Goal: Obtain resource: Download file/media

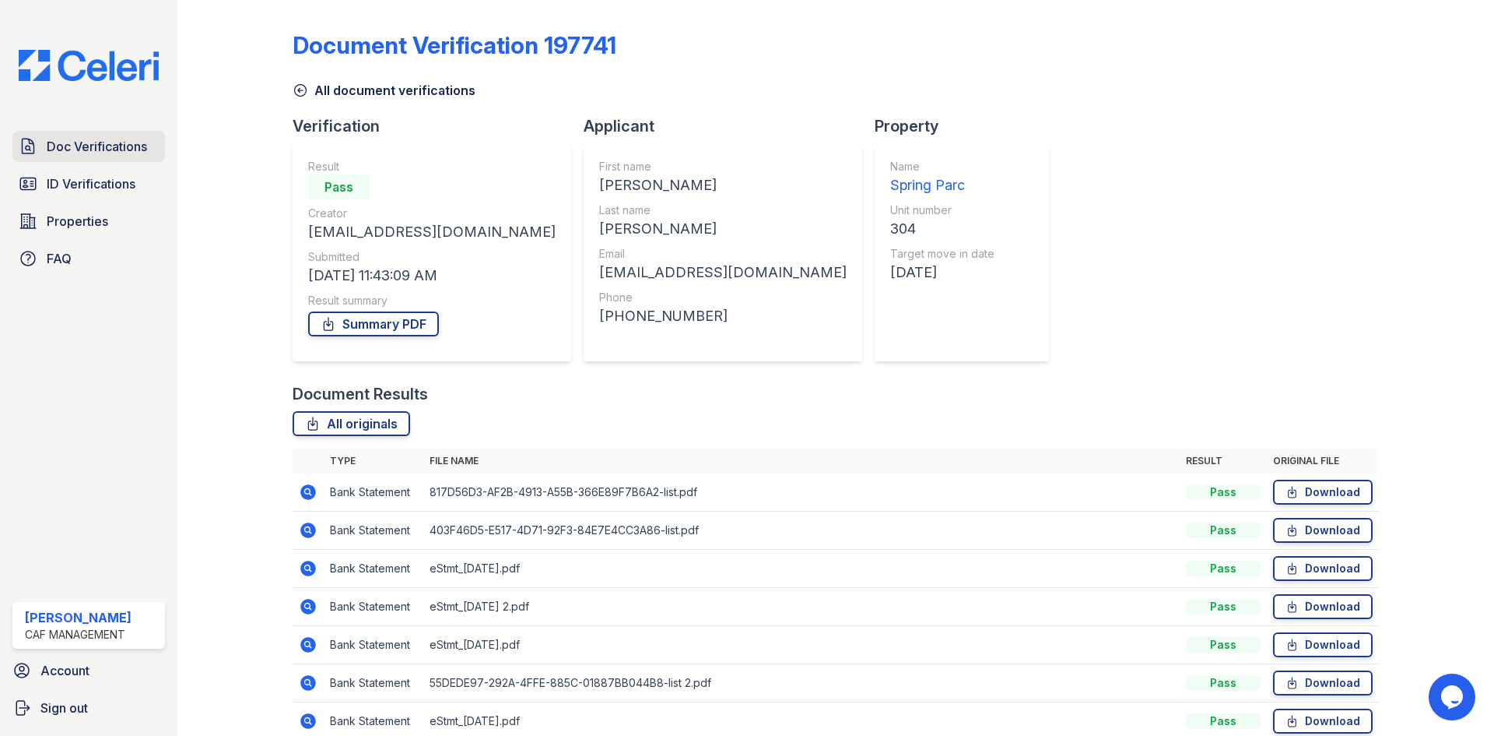
click at [112, 156] on span "Doc Verifications" at bounding box center [97, 146] width 100 height 19
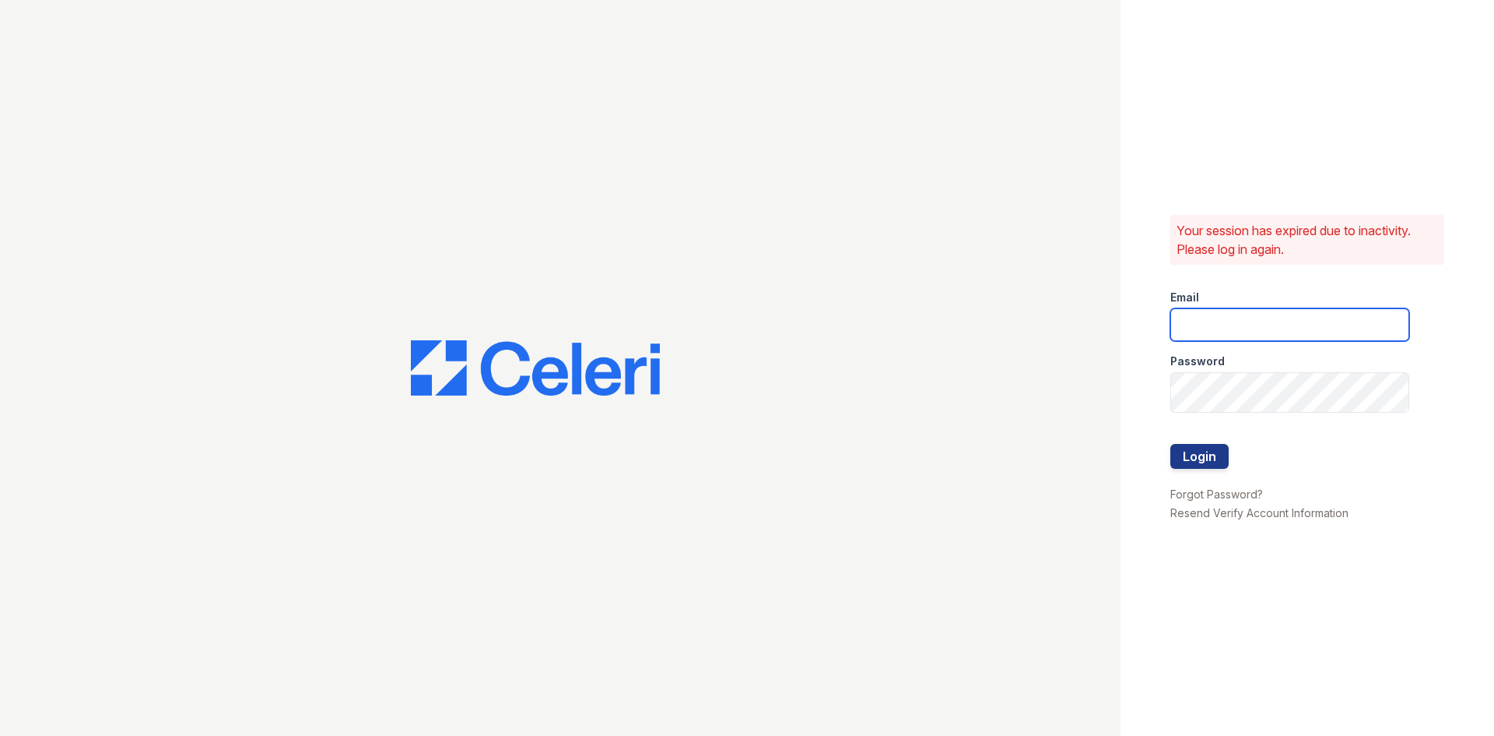
type input "[DOMAIN_NAME][EMAIL_ADDRESS][DOMAIN_NAME]"
click at [1205, 469] on button "Login" at bounding box center [1200, 456] width 58 height 25
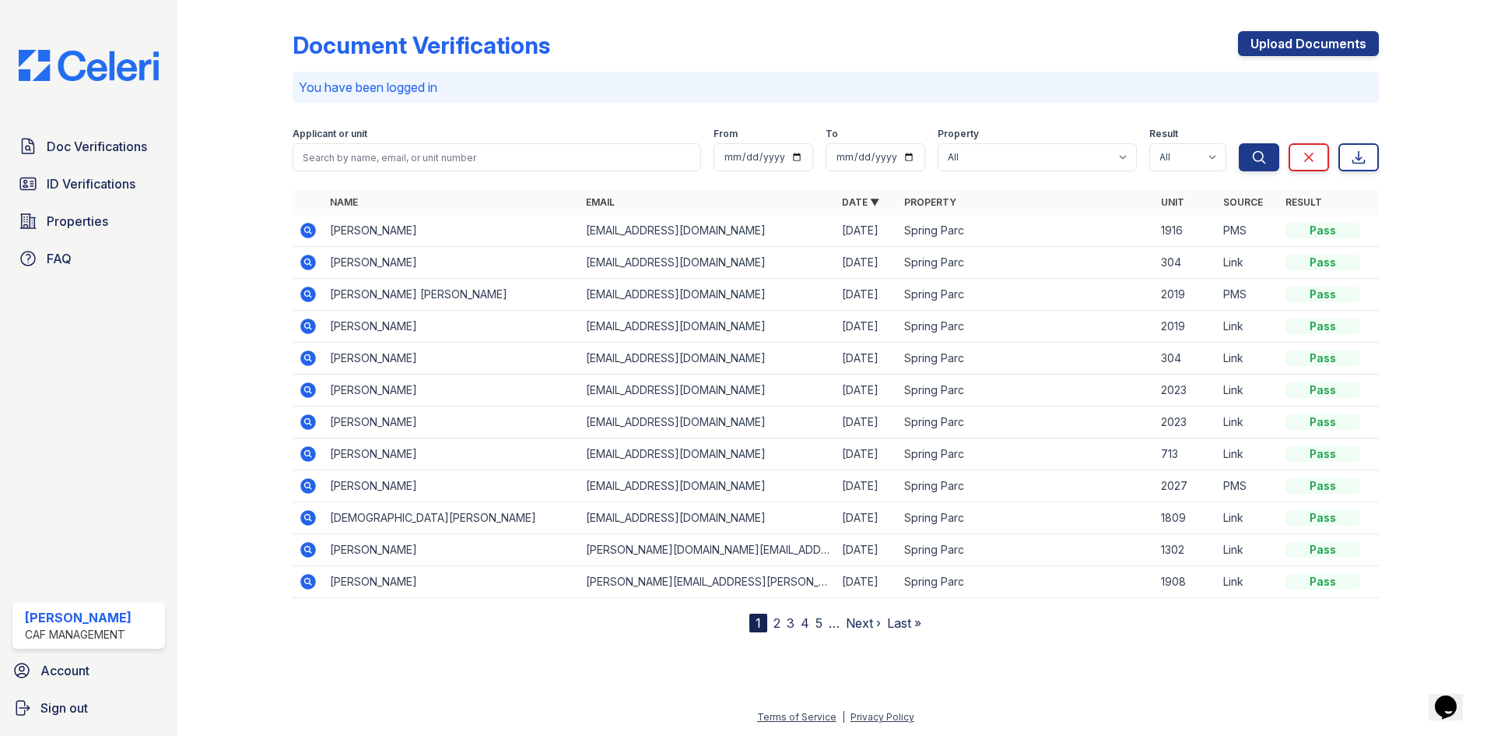
click at [309, 295] on icon at bounding box center [307, 293] width 4 height 4
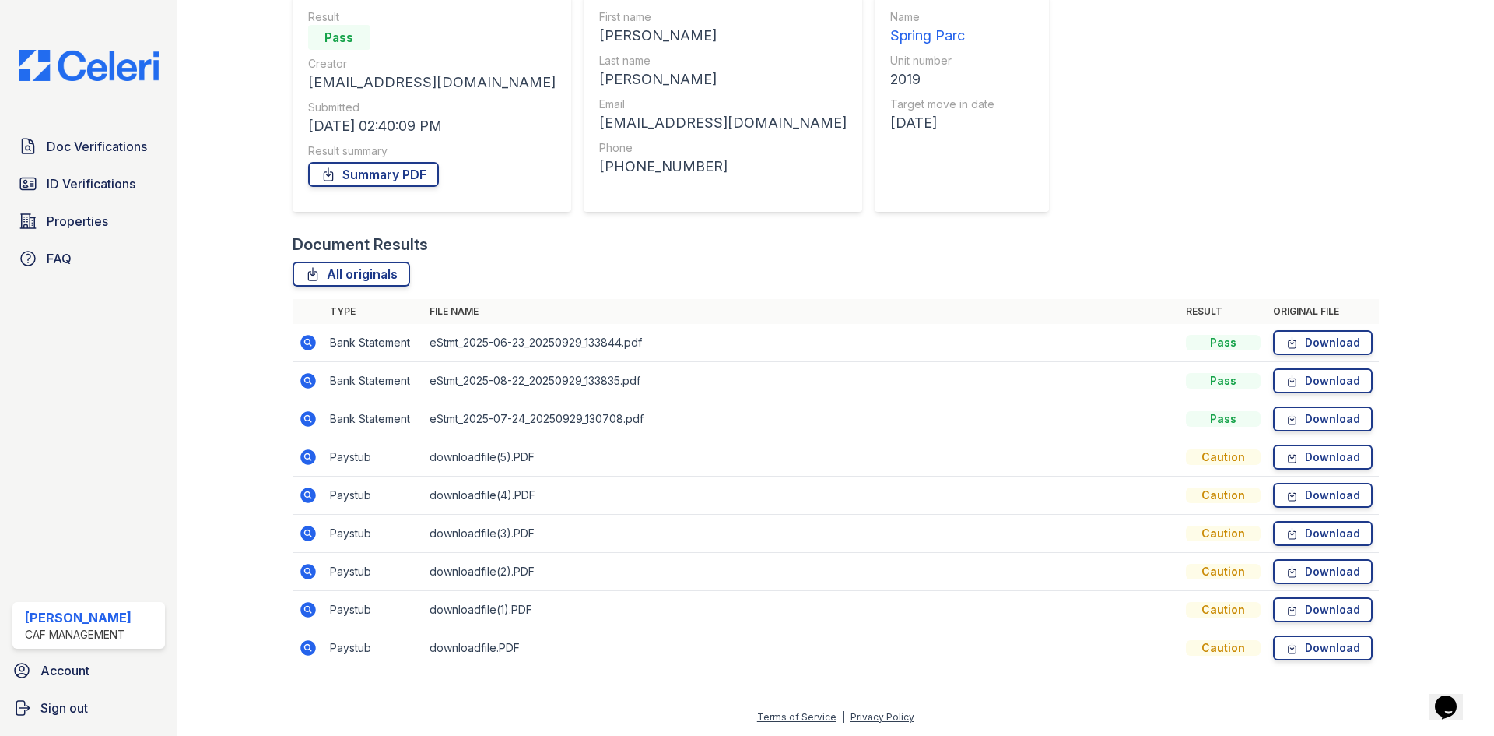
scroll to position [369, 0]
click at [1294, 444] on link "Download" at bounding box center [1323, 456] width 100 height 25
click at [116, 193] on span "ID Verifications" at bounding box center [91, 183] width 89 height 19
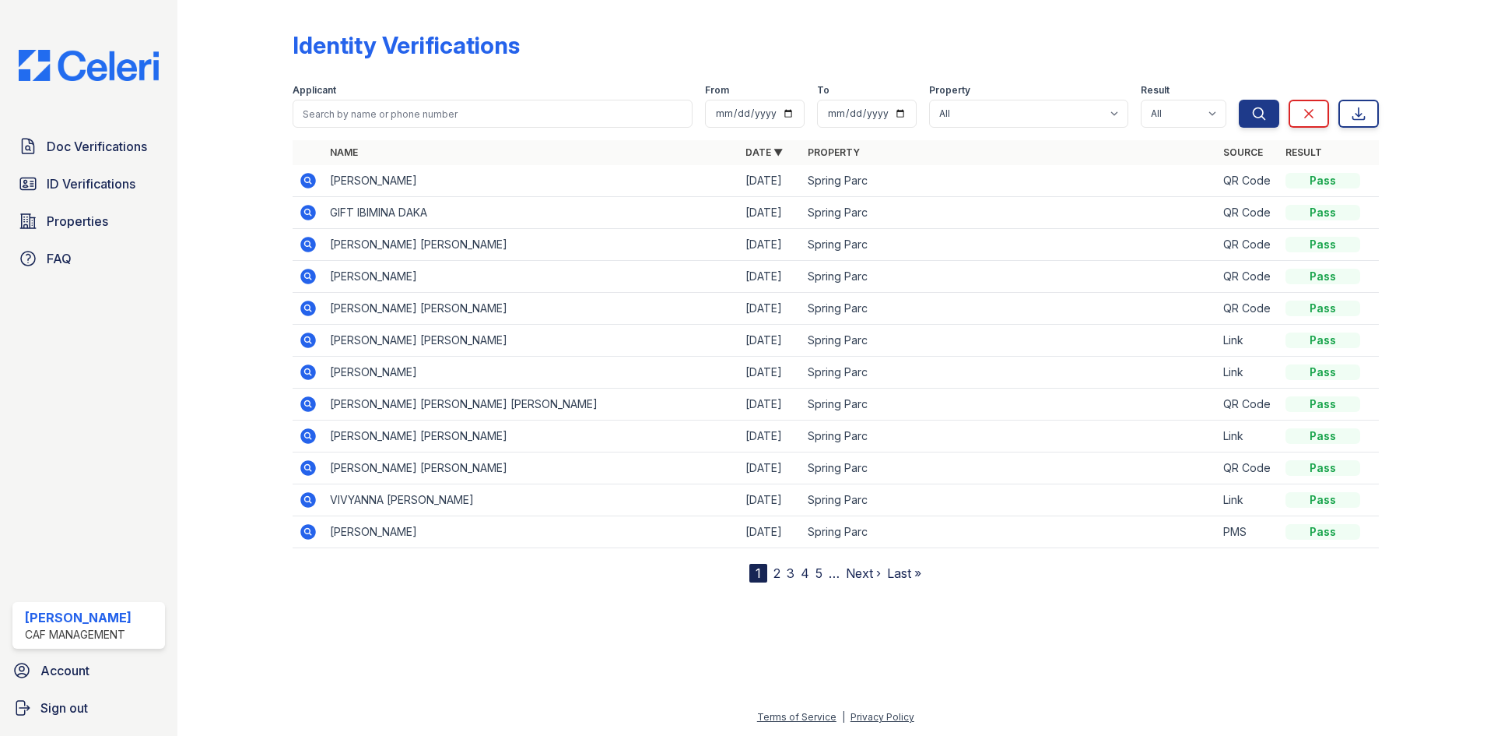
click at [318, 190] on icon at bounding box center [308, 180] width 19 height 19
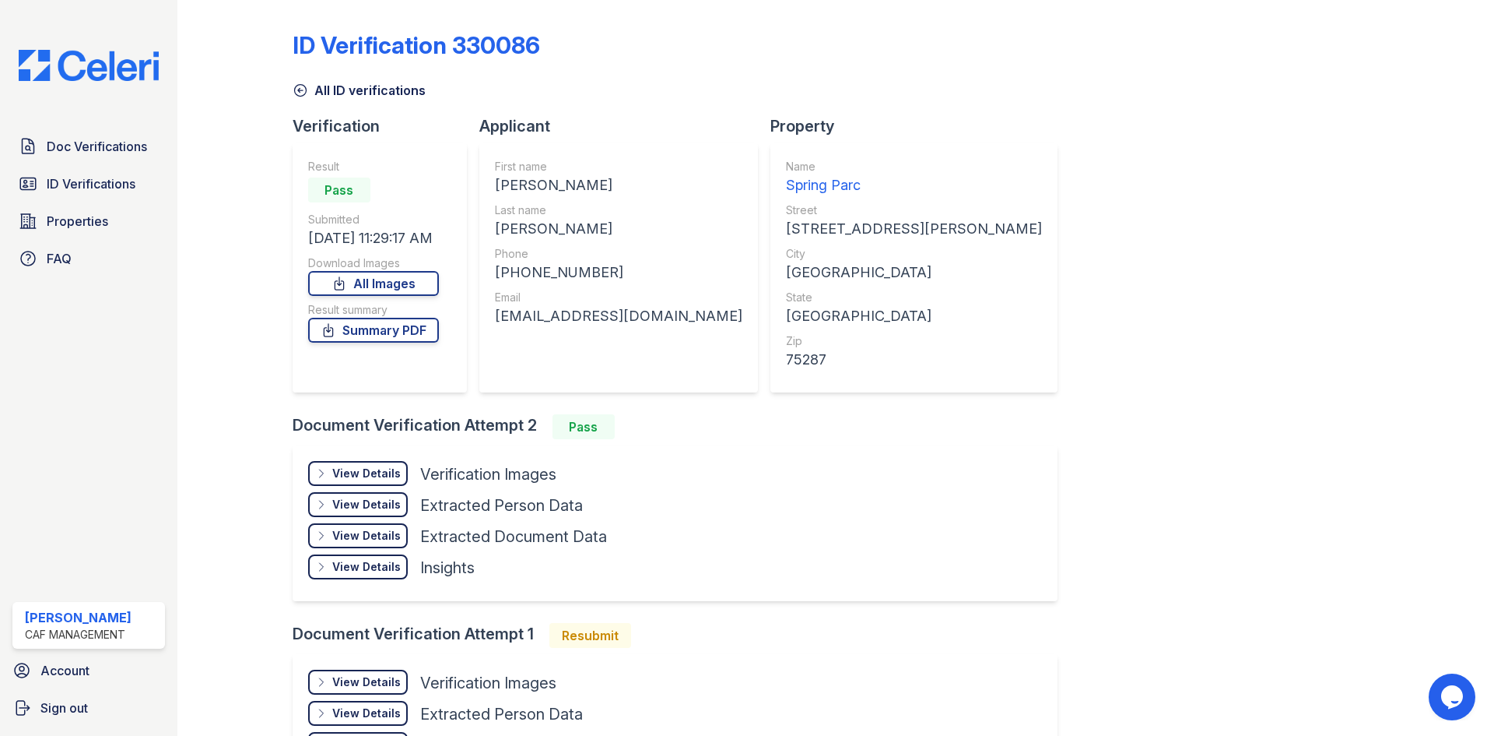
click at [408, 486] on div "View Details Details" at bounding box center [358, 473] width 100 height 25
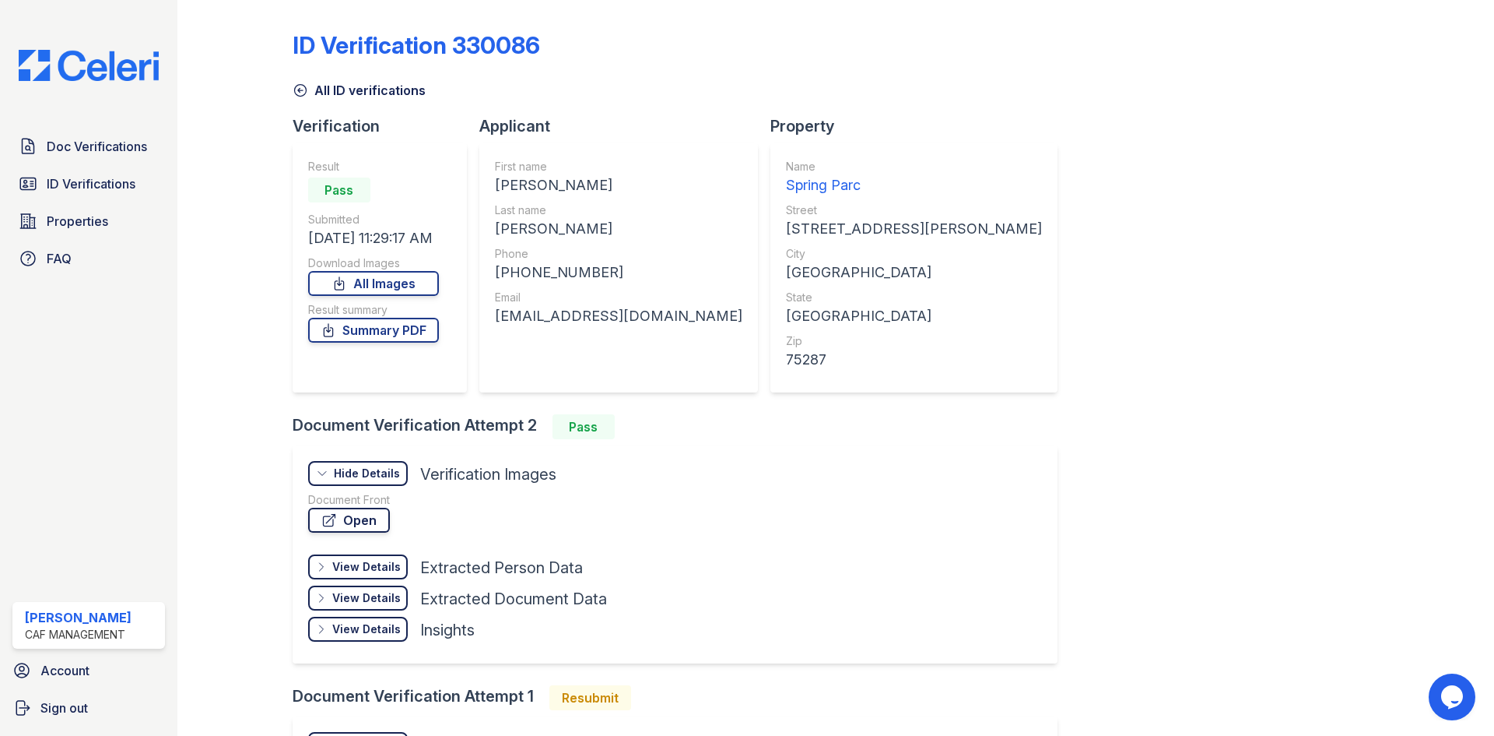
click at [390, 532] on link "Open" at bounding box center [349, 519] width 82 height 25
click at [432, 342] on link "Summary PDF" at bounding box center [373, 330] width 131 height 25
click at [390, 532] on link "Open" at bounding box center [349, 519] width 82 height 25
